Goal: Information Seeking & Learning: Learn about a topic

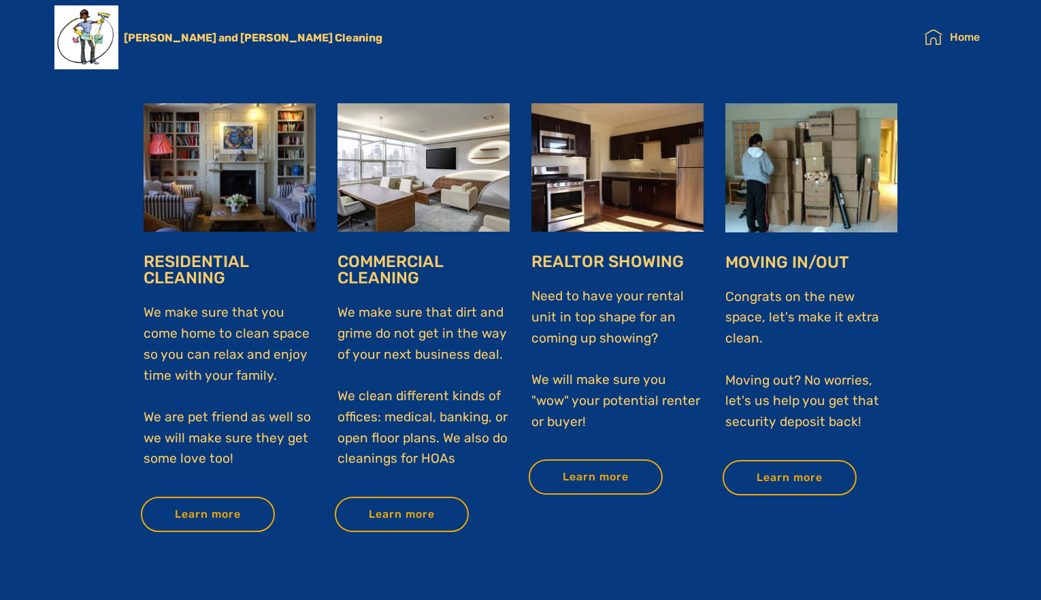
scroll to position [1412, 0]
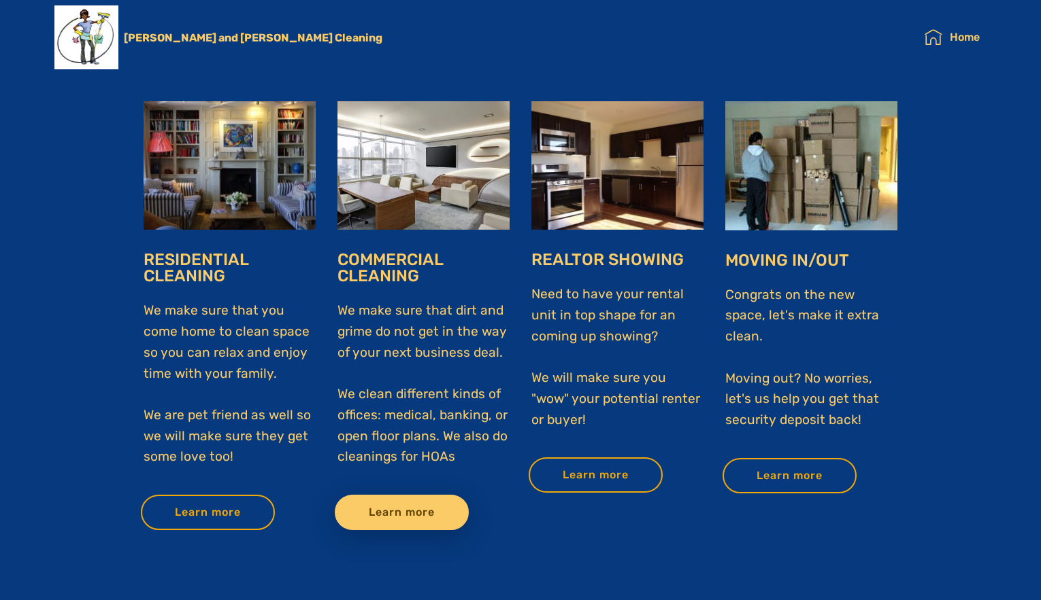
click at [373, 510] on link "Learn more" at bounding box center [402, 512] width 134 height 35
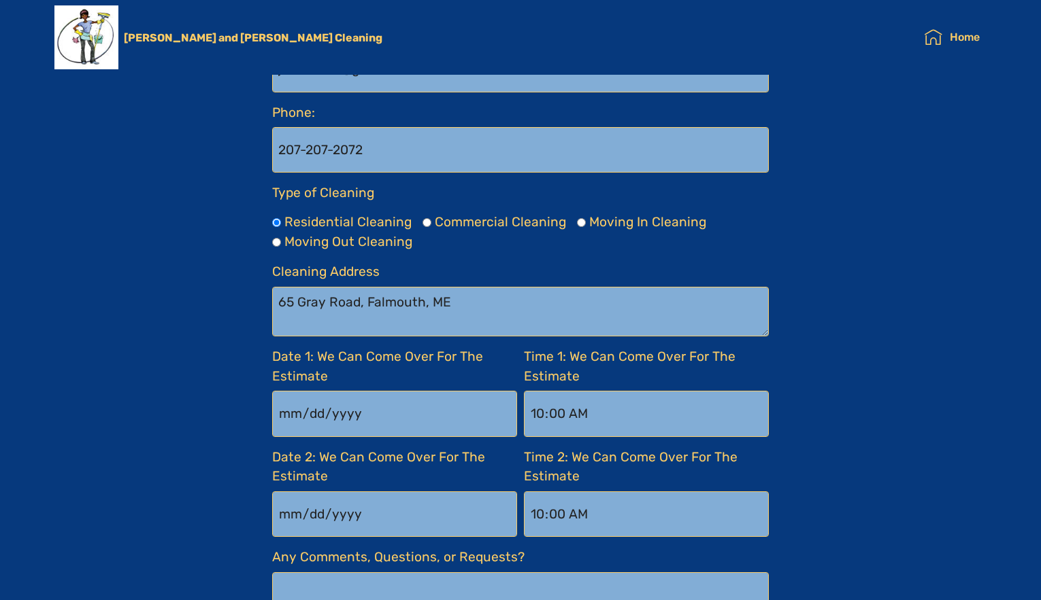
scroll to position [1349, 0]
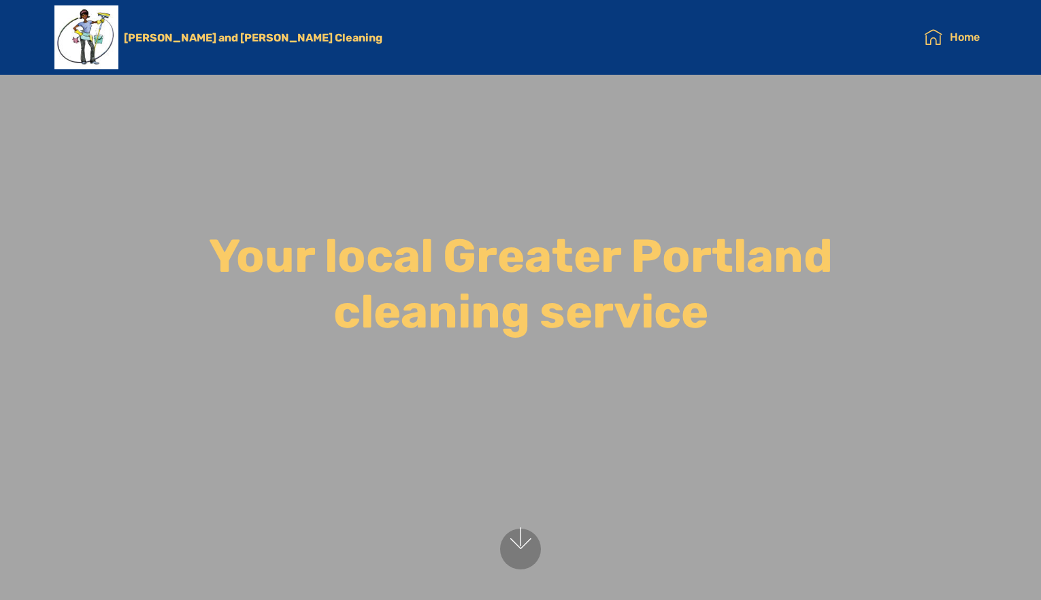
scroll to position [1417, 0]
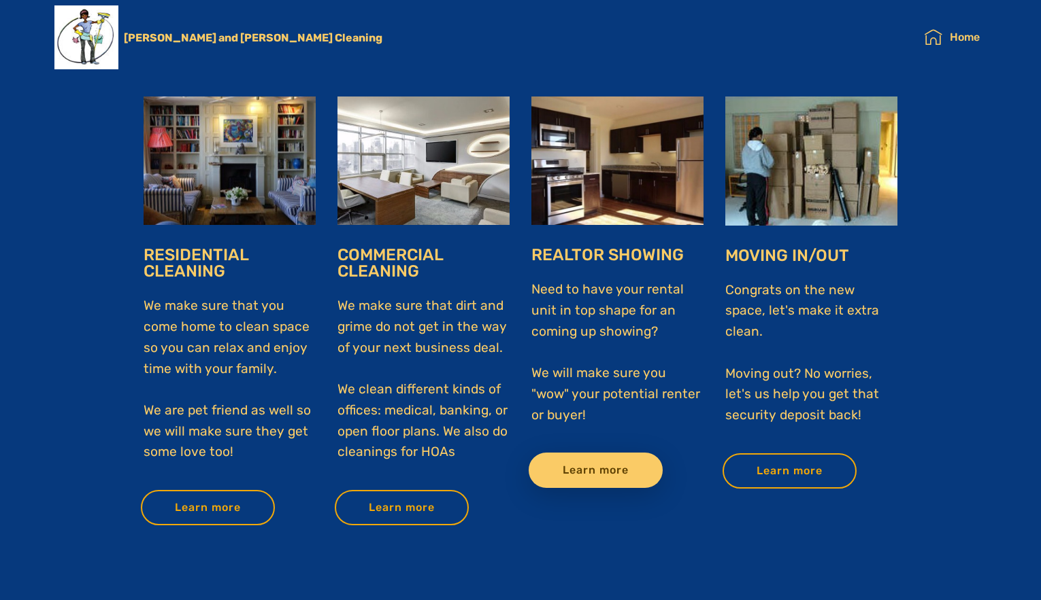
click at [622, 475] on link "Learn more" at bounding box center [595, 470] width 134 height 35
